Goal: Task Accomplishment & Management: Manage account settings

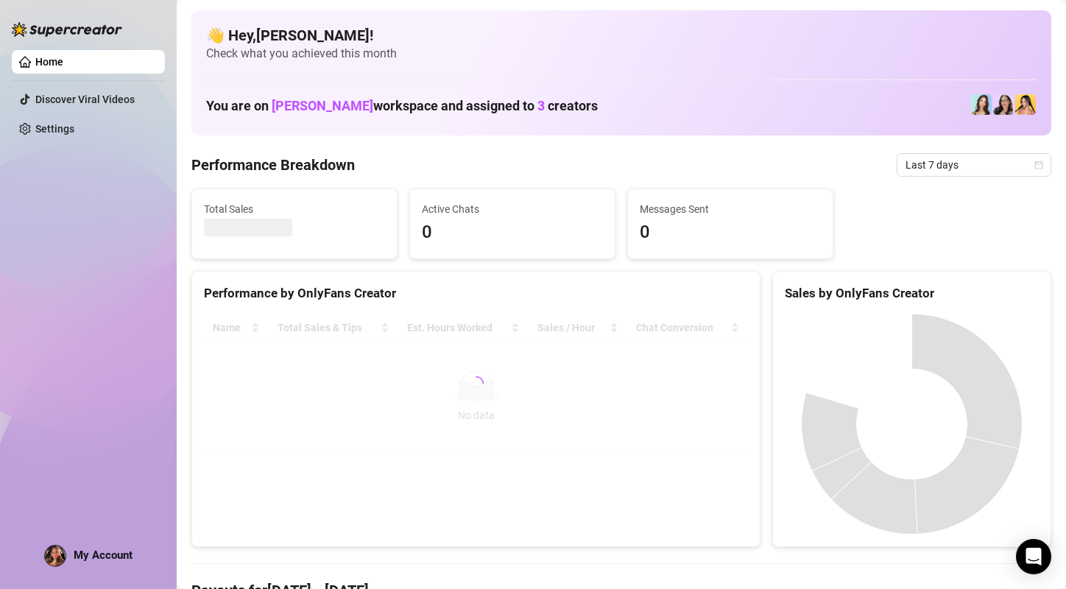
click at [90, 562] on div "My Account" at bounding box center [88, 556] width 88 height 22
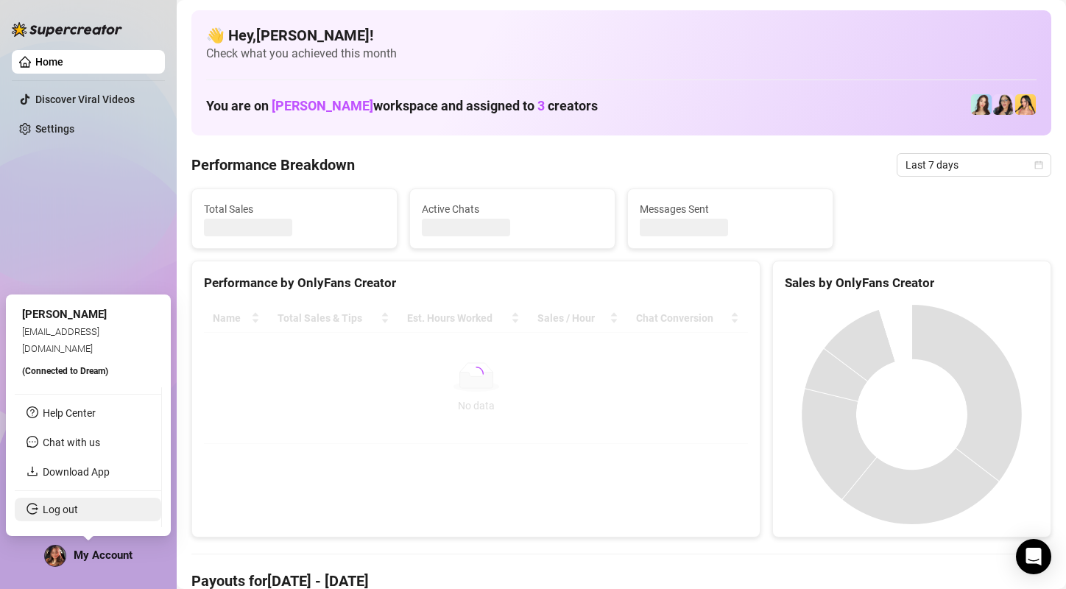
click at [63, 506] on link "Log out" at bounding box center [60, 510] width 35 height 12
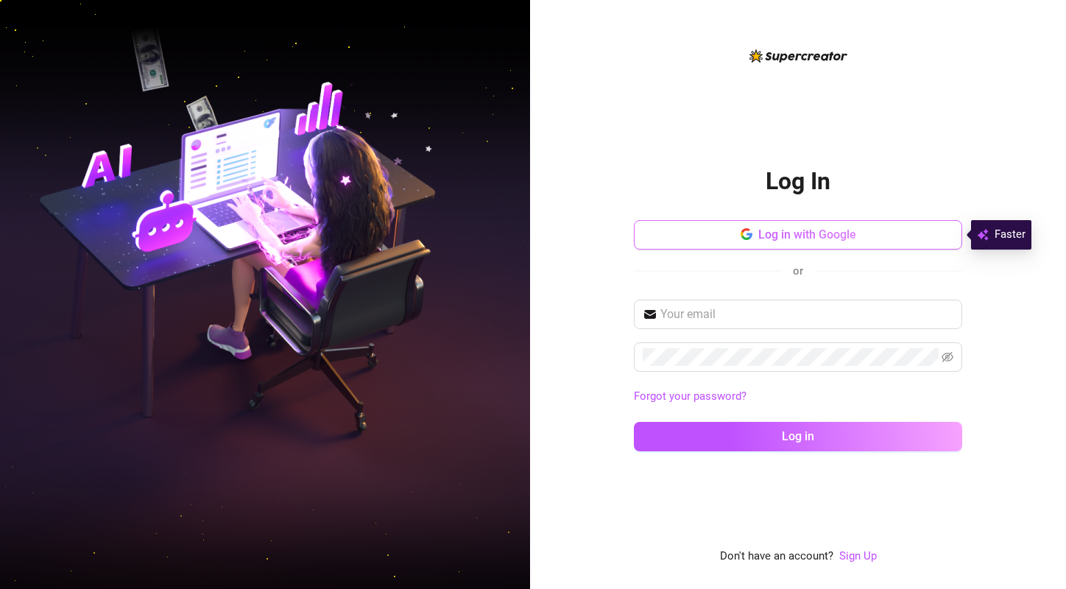
click at [772, 229] on span "Log in with Google" at bounding box center [808, 235] width 98 height 14
